Goal: Task Accomplishment & Management: Manage account settings

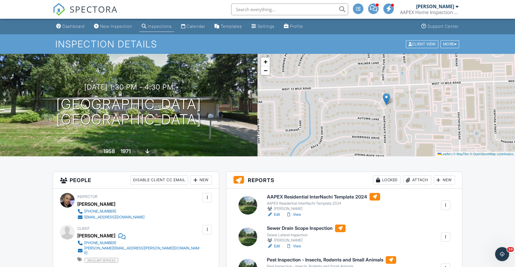
click at [27, 44] on div "Inspection Details Client View More Property Details Reschedule Reorder / Copy …" at bounding box center [257, 44] width 515 height 20
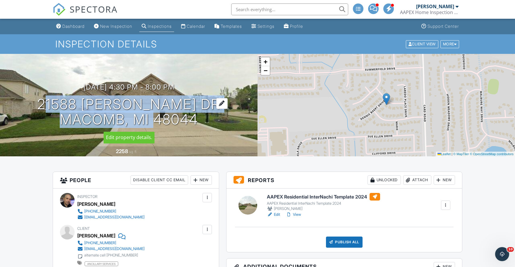
drag, startPoint x: 37, startPoint y: 100, endPoint x: 148, endPoint y: 116, distance: 111.7
click at [148, 116] on div "09/29/2025 4:30 pm - 8:00 pm 21588 Tangel Dr Macomb, MI 48044" at bounding box center [129, 105] width 258 height 44
copy h1 "21588 Tangel Dr Macomb, MI"
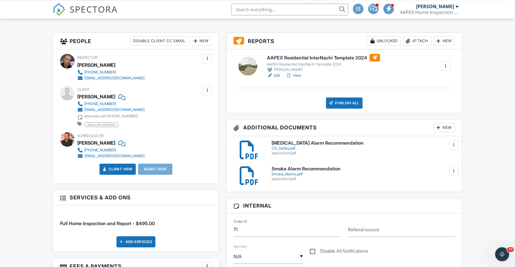
scroll to position [161, 0]
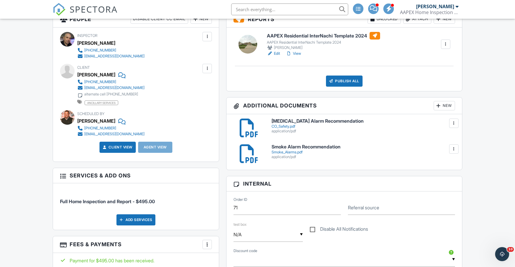
click at [222, 198] on div "People Disable Client CC Email New Client Client's Agent Listing Agent Add Anot…" at bounding box center [136, 197] width 174 height 372
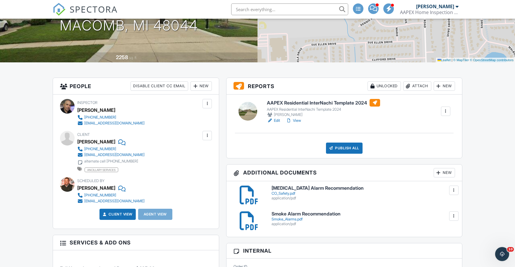
scroll to position [64, 0]
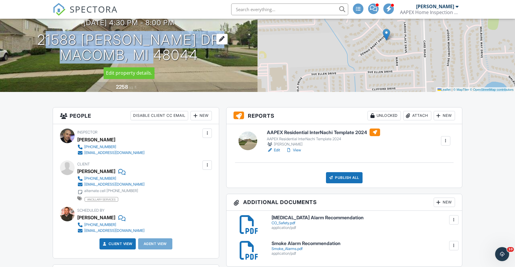
drag, startPoint x: 47, startPoint y: 37, endPoint x: 148, endPoint y: 52, distance: 102.8
click at [148, 52] on div "09/29/2025 4:30 pm - 8:00 pm 21588 Tangel Dr Macomb, MI 48044" at bounding box center [129, 41] width 258 height 44
copy h1 "21588 Tangel Dr Macomb, MI"
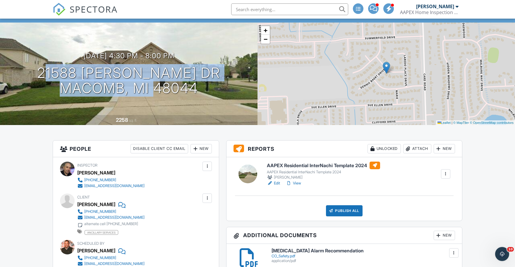
scroll to position [0, 0]
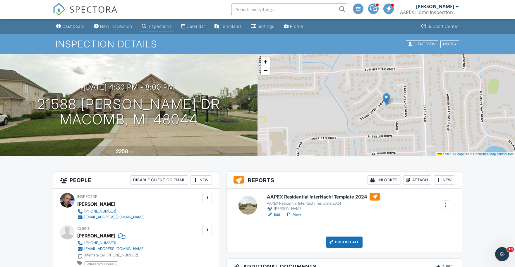
click at [228, 43] on h1 "Inspection Details" at bounding box center [257, 44] width 404 height 10
click at [216, 103] on div at bounding box center [221, 103] width 11 height 11
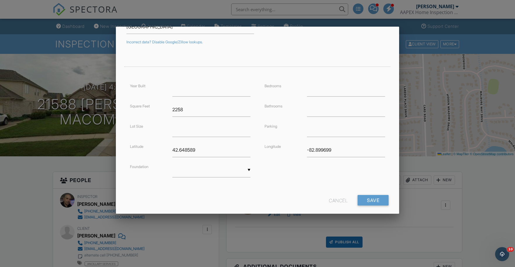
scroll to position [101, 0]
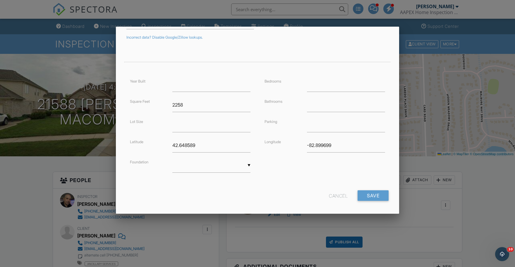
click at [340, 195] on div "Cancel" at bounding box center [338, 195] width 19 height 11
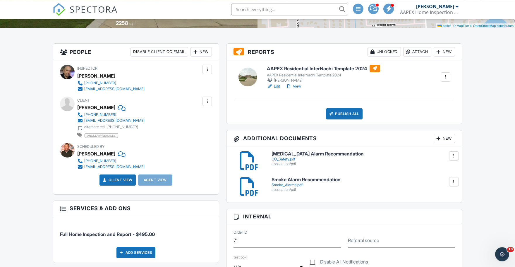
scroll to position [129, 0]
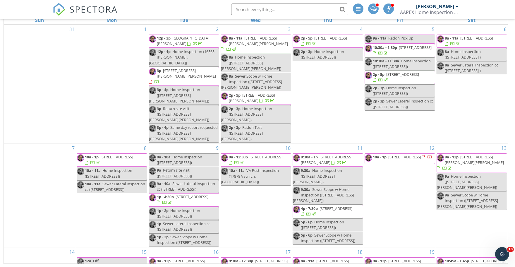
scroll to position [264, 0]
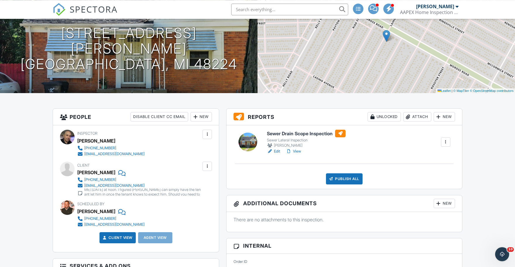
scroll to position [97, 0]
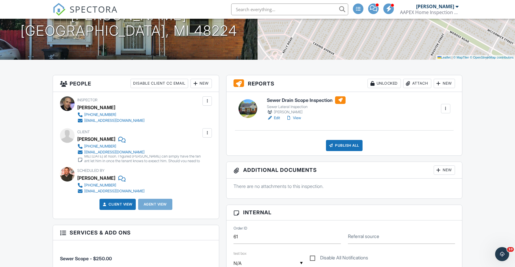
click at [344, 143] on div "Publish All" at bounding box center [344, 145] width 37 height 11
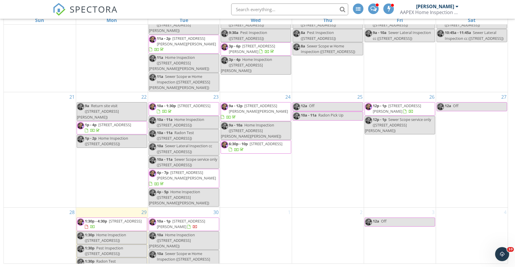
scroll to position [264, 0]
